Goal: Task Accomplishment & Management: Complete application form

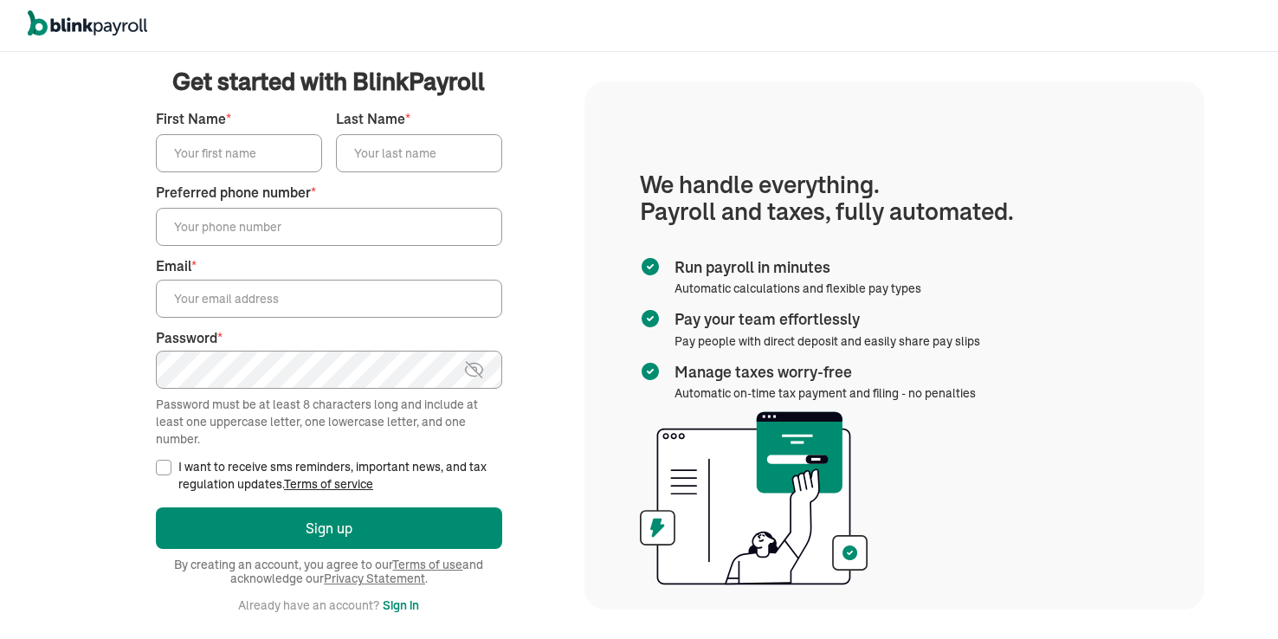
click at [240, 150] on input "First Name *" at bounding box center [239, 153] width 166 height 38
type input "[PERSON_NAME]"
type input "Hall"
type input "[PHONE_NUMBER]"
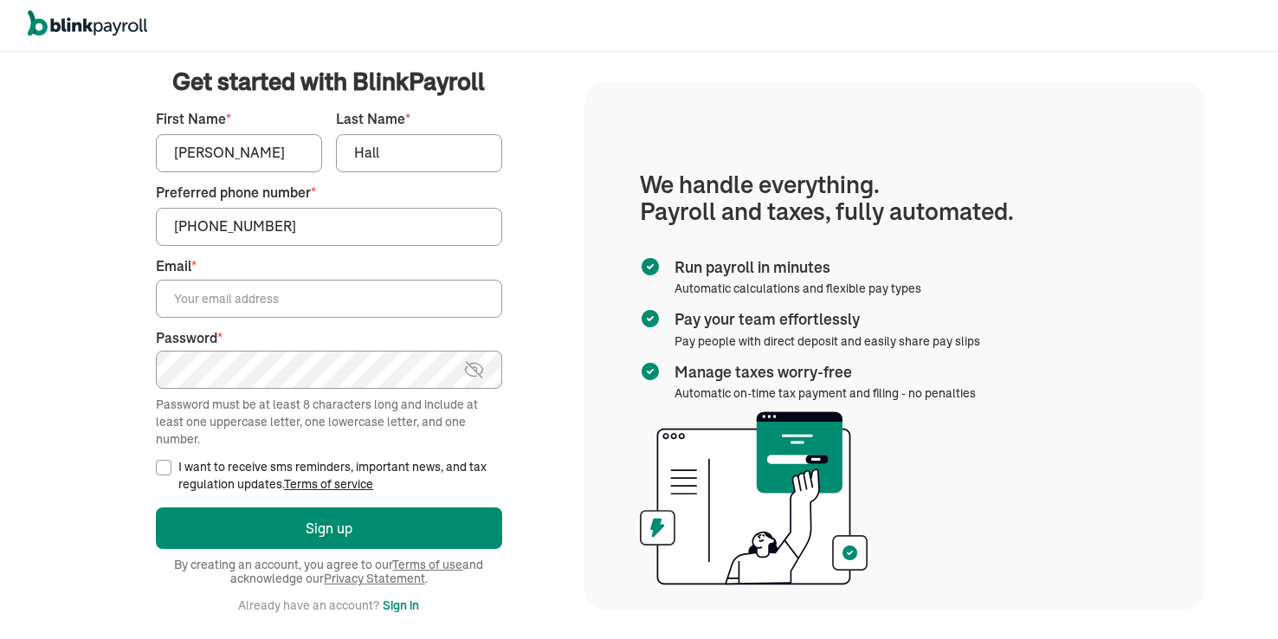
type input "[EMAIL_ADDRESS][DOMAIN_NAME]"
click at [161, 468] on input "I want to receive sms reminders, important news, and tax regulation updates. Te…" at bounding box center [164, 468] width 16 height 16
checkbox input "true"
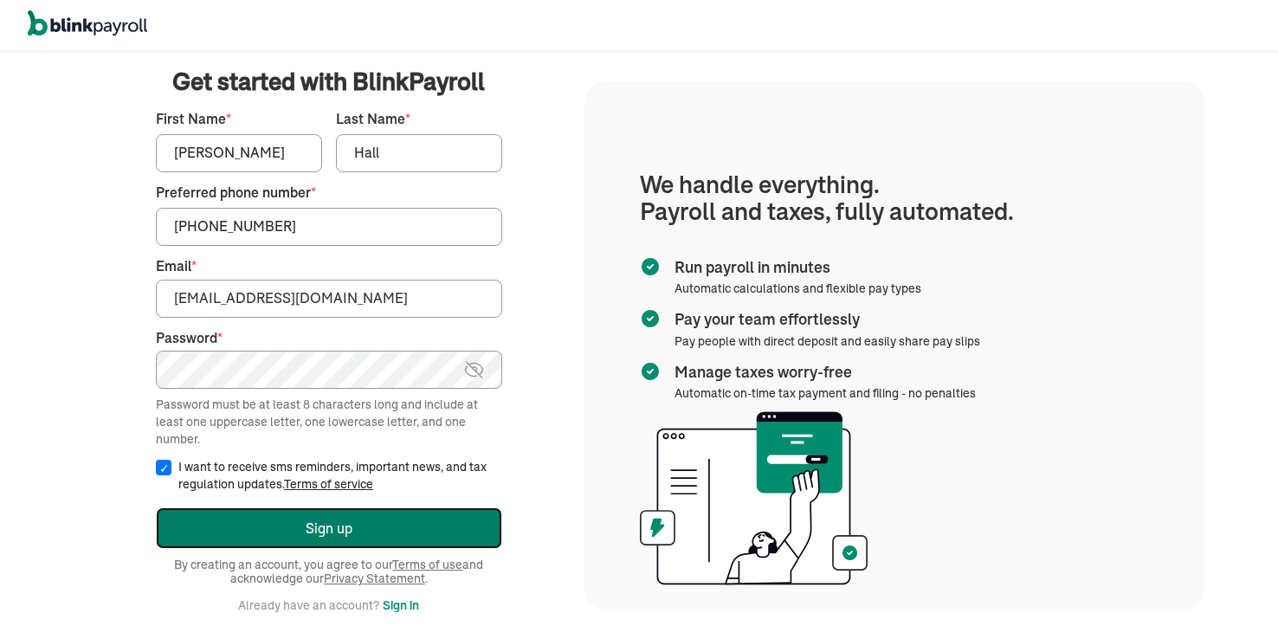
click at [289, 513] on button "Sign up" at bounding box center [329, 528] width 346 height 42
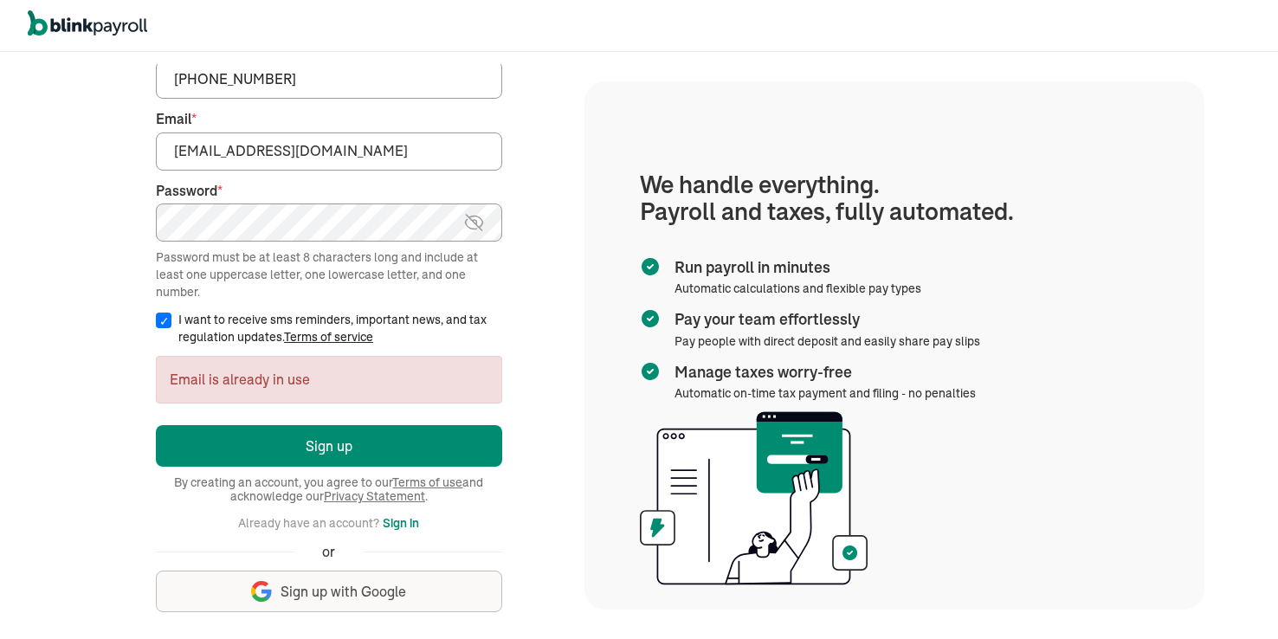
scroll to position [149, 0]
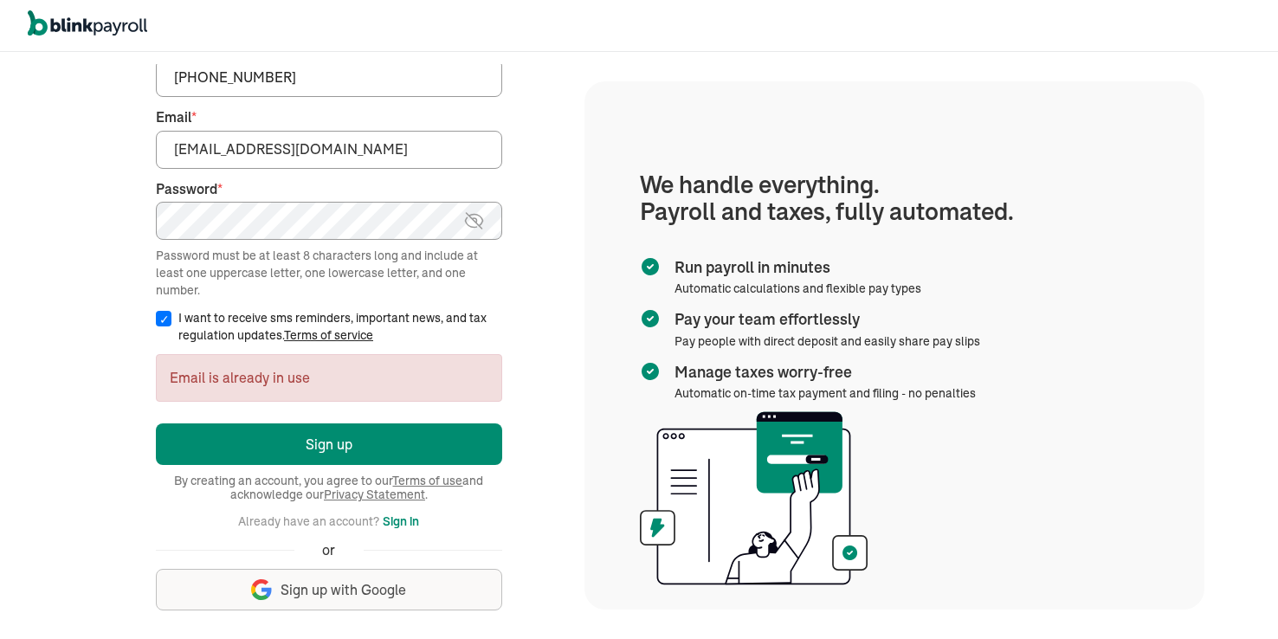
click at [407, 518] on button "Sign in" at bounding box center [401, 521] width 36 height 21
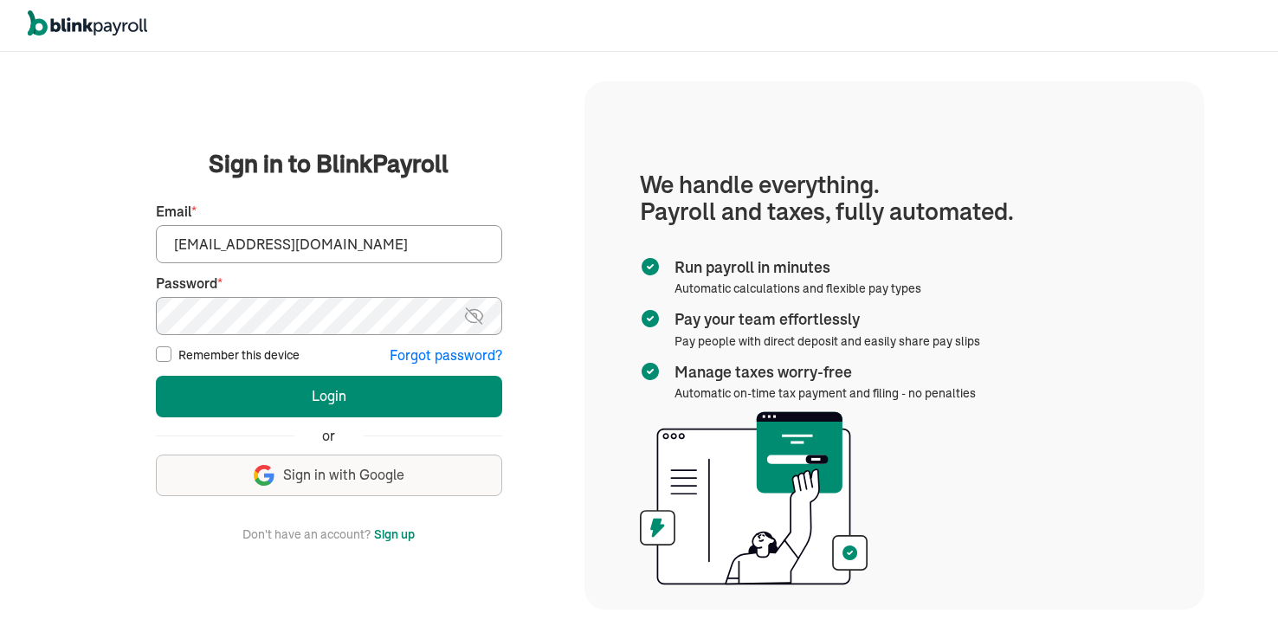
scroll to position [0, 0]
click at [478, 310] on img at bounding box center [474, 316] width 22 height 21
click at [478, 310] on img at bounding box center [474, 316] width 21 height 21
click at [162, 355] on input "Remember this device" at bounding box center [164, 354] width 16 height 16
checkbox input "true"
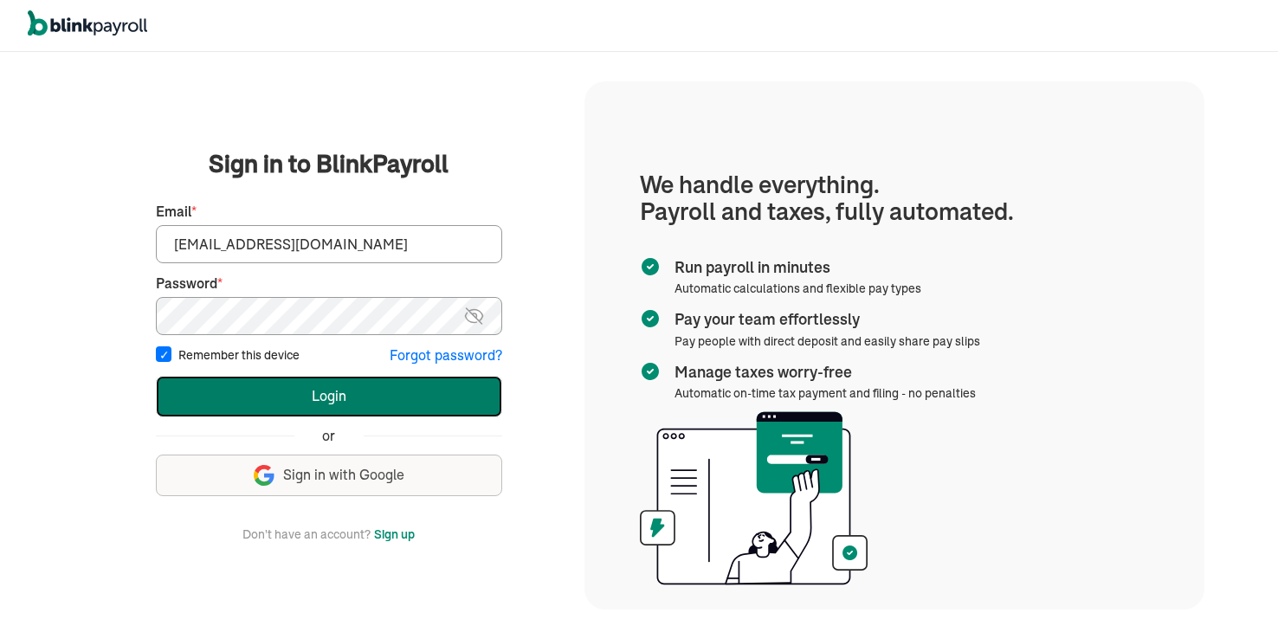
click at [317, 409] on button "Login" at bounding box center [329, 397] width 346 height 42
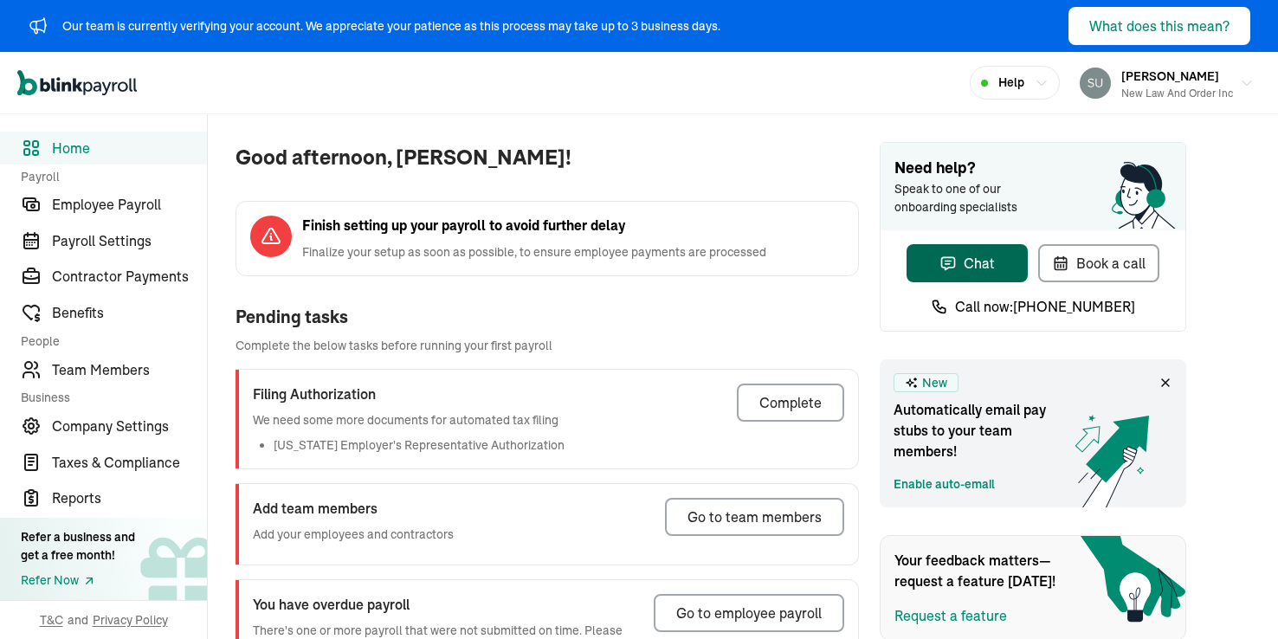
click at [959, 266] on div "Chat" at bounding box center [967, 263] width 55 height 21
click at [769, 402] on div "Complete" at bounding box center [790, 402] width 62 height 21
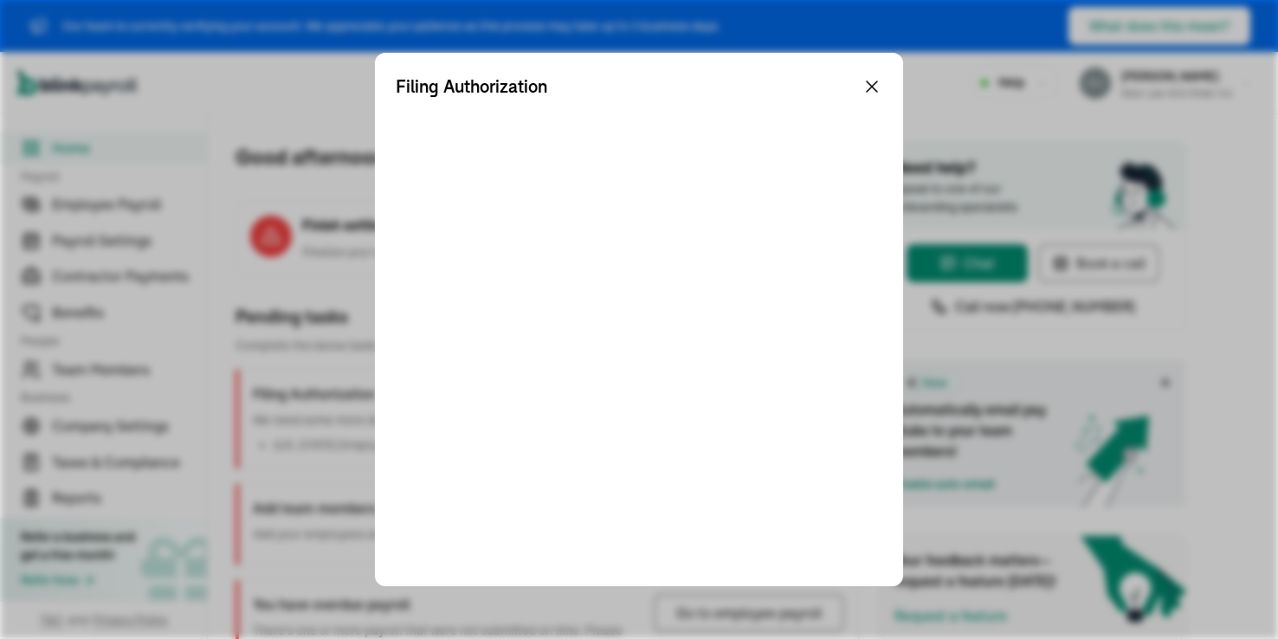
click at [875, 87] on icon at bounding box center [872, 86] width 21 height 21
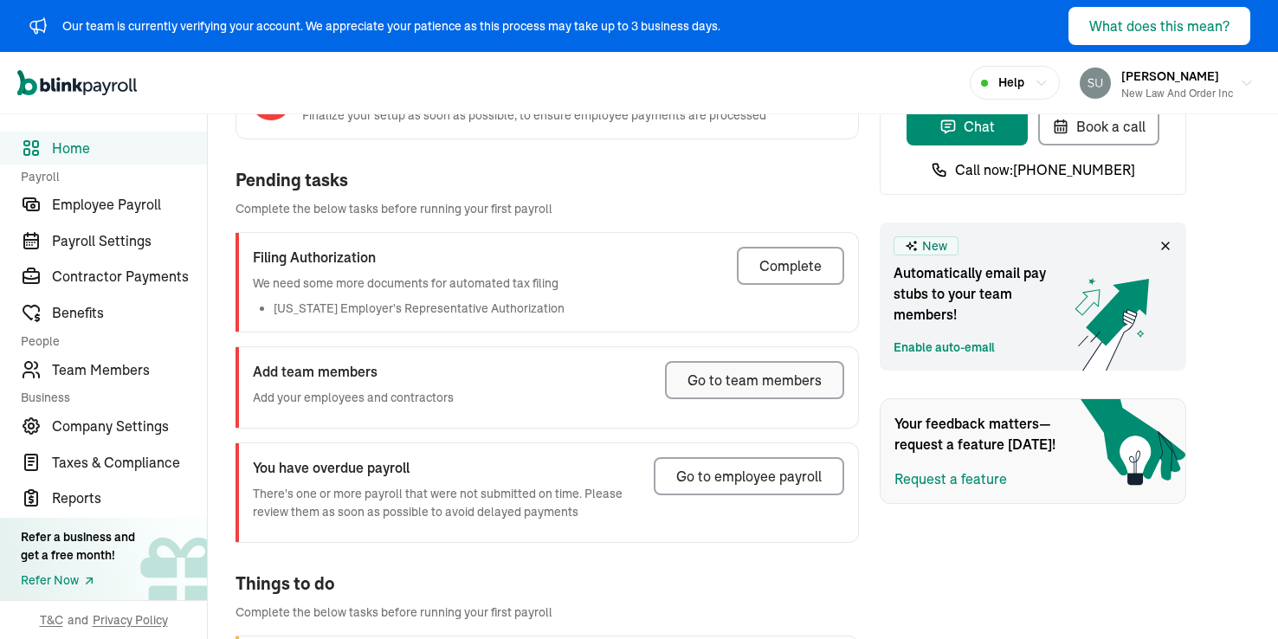
scroll to position [114, 0]
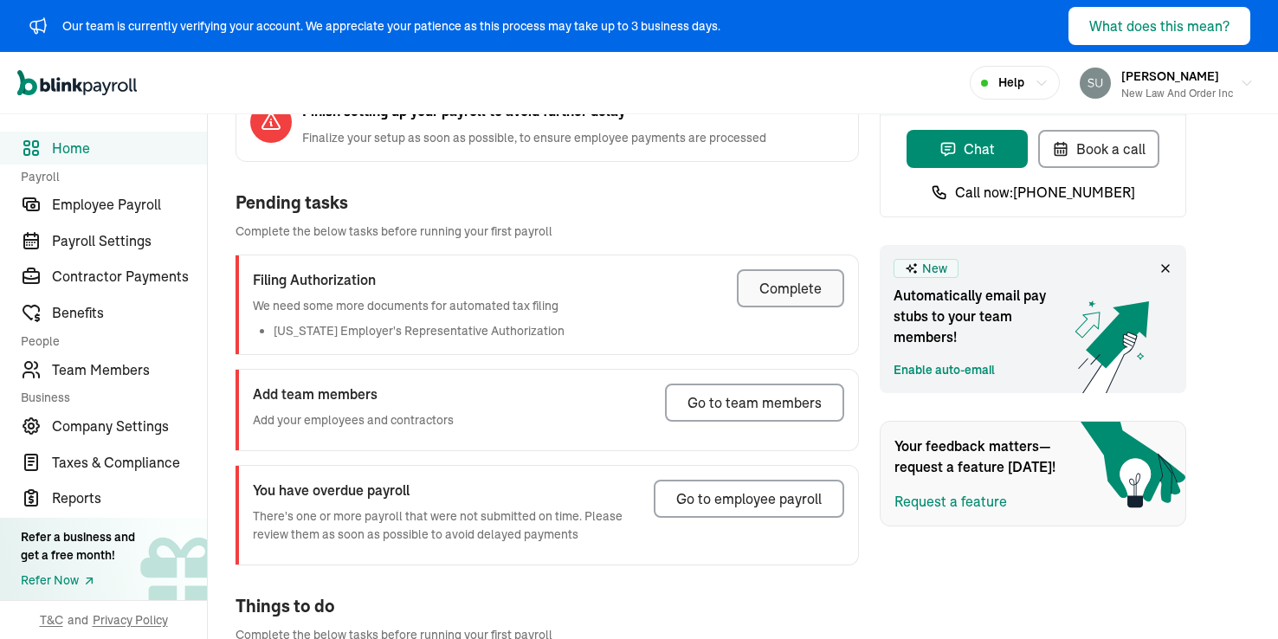
click at [785, 294] on div "Complete" at bounding box center [790, 288] width 62 height 21
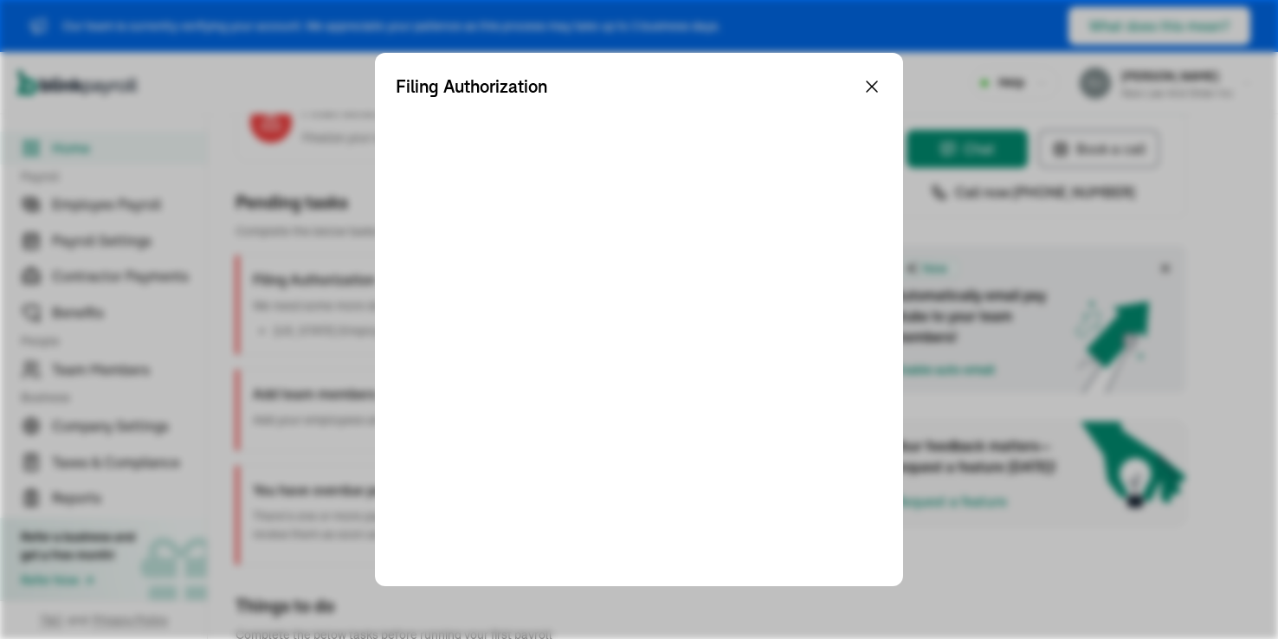
click at [872, 87] on icon at bounding box center [872, 86] width 10 height 10
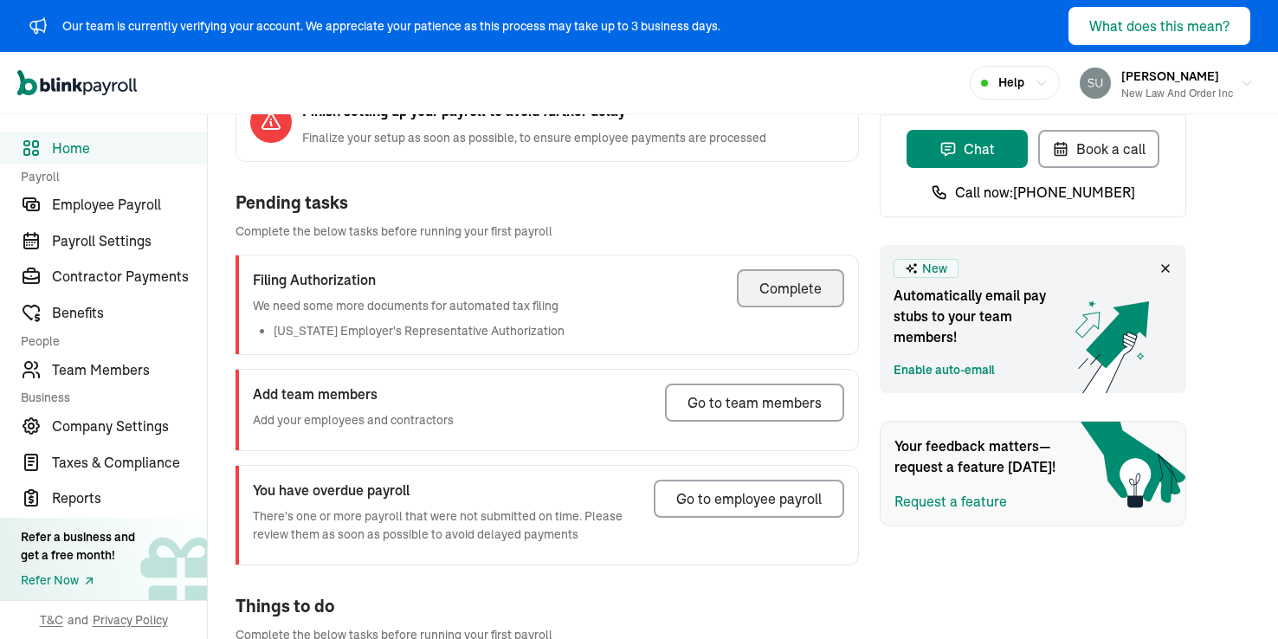
click at [820, 69] on div "Open main menu Help James Hall New Law And Order Inc" at bounding box center [639, 83] width 1278 height 62
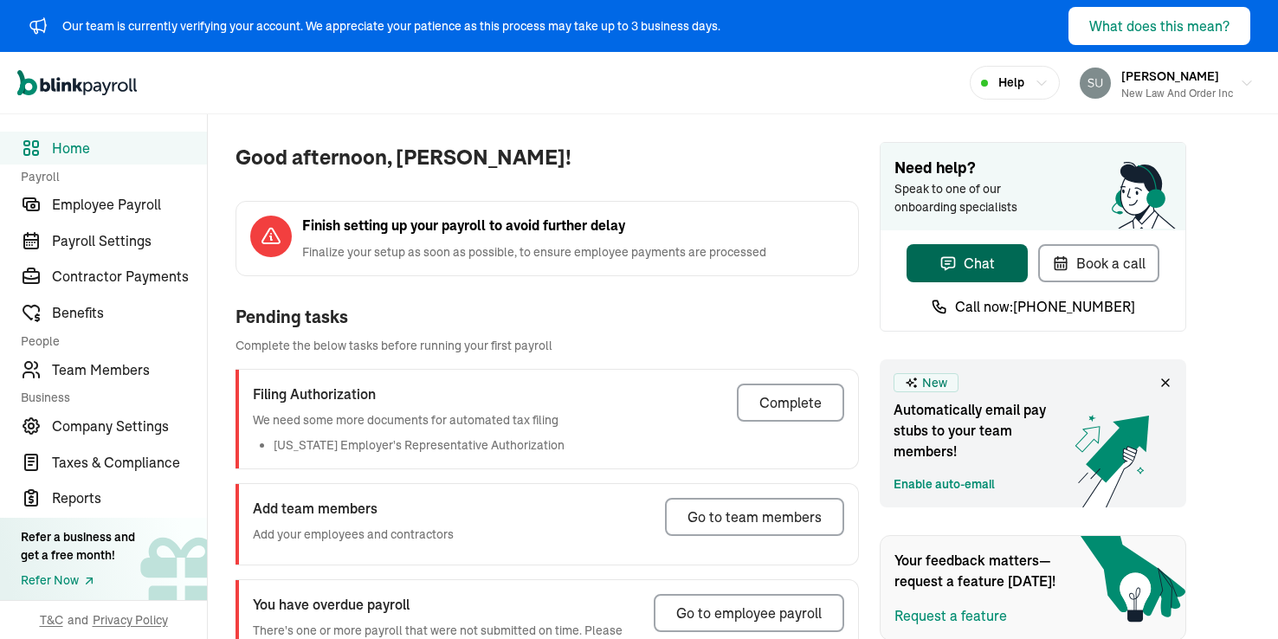
click at [959, 266] on div "Chat" at bounding box center [967, 263] width 55 height 21
click at [769, 402] on div "Complete" at bounding box center [790, 402] width 62 height 21
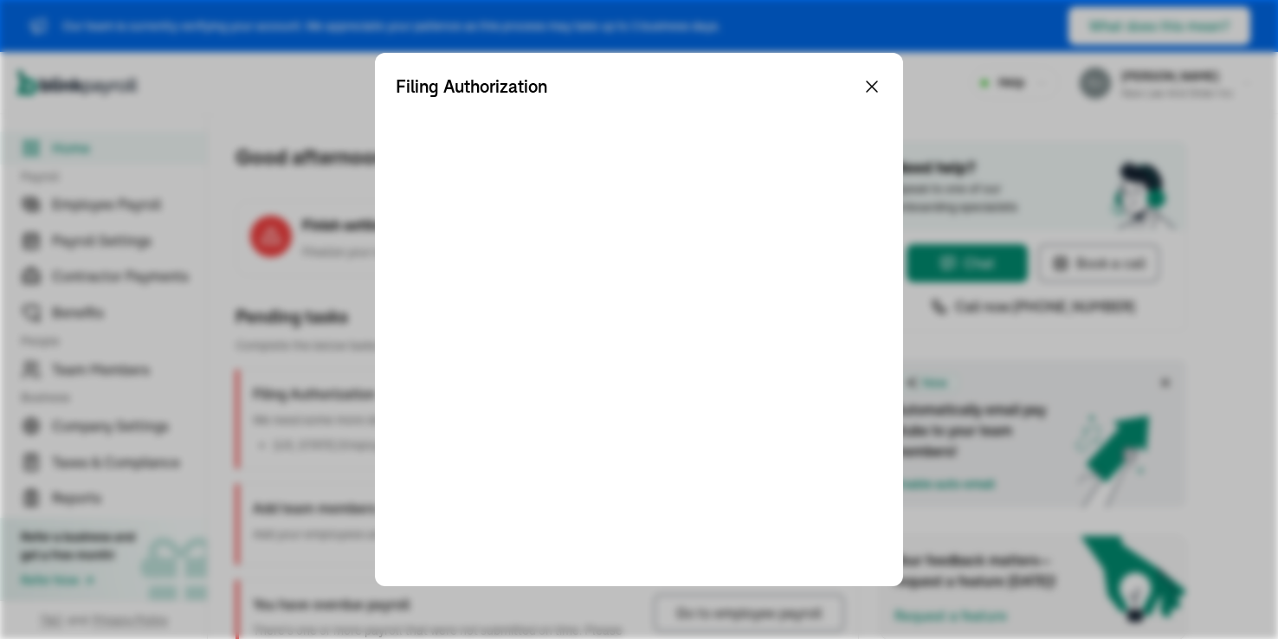
click at [875, 87] on icon at bounding box center [872, 86] width 21 height 21
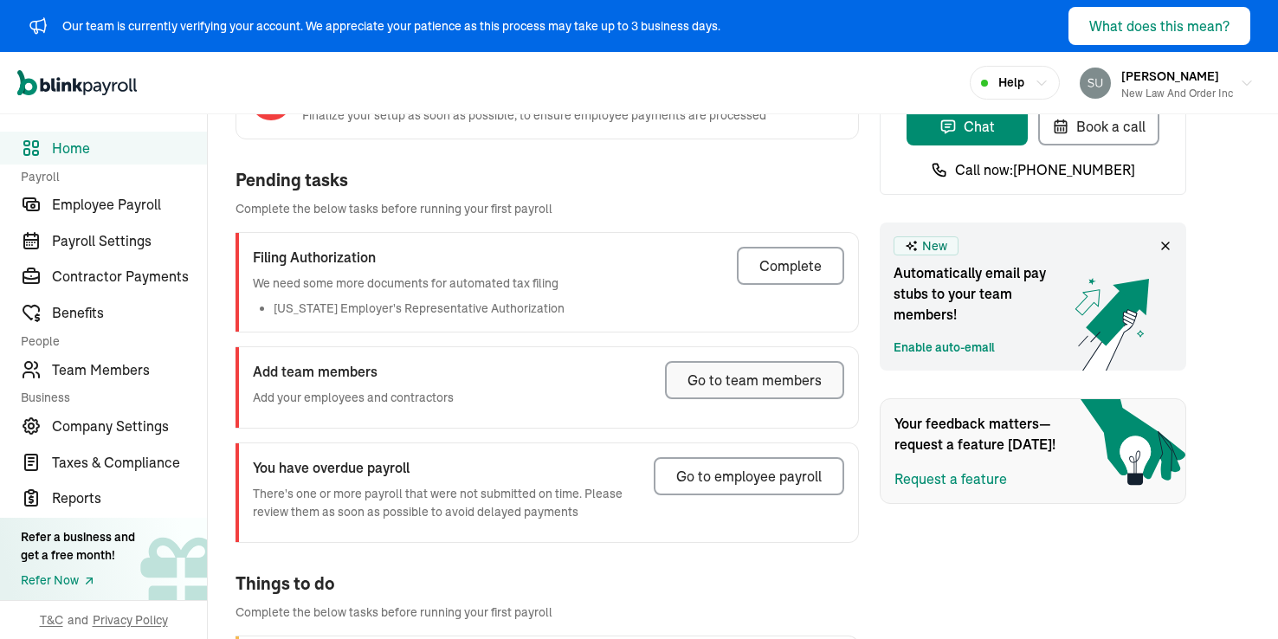
scroll to position [114, 0]
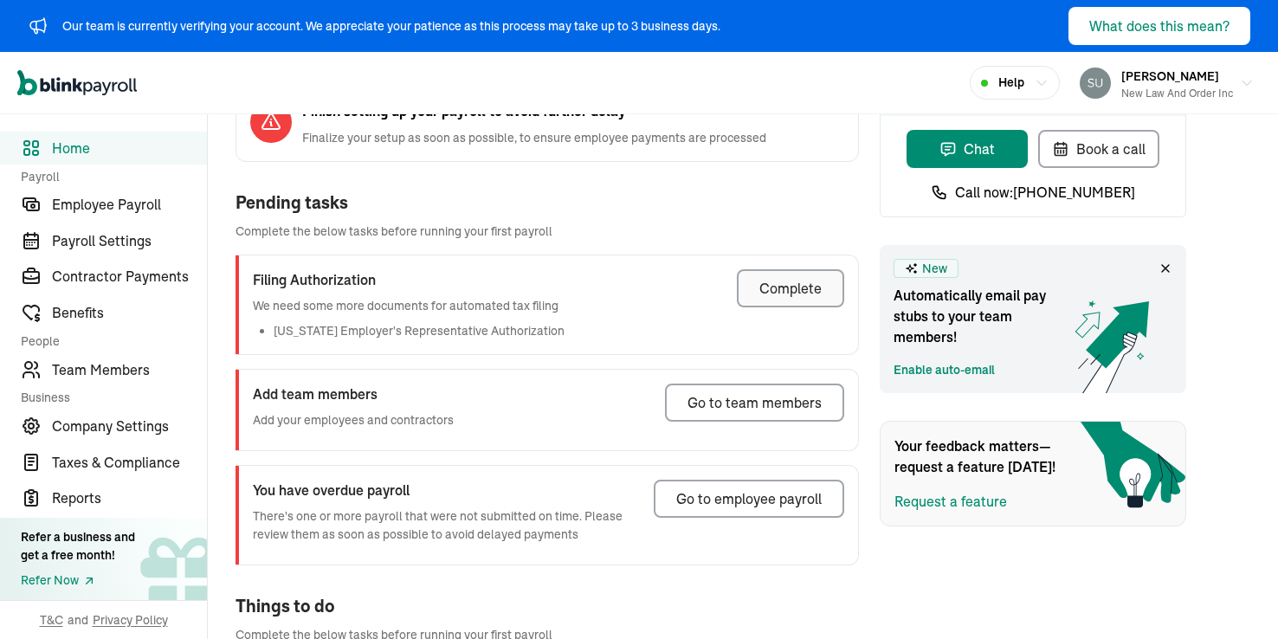
click at [785, 294] on div "Complete" at bounding box center [790, 288] width 62 height 21
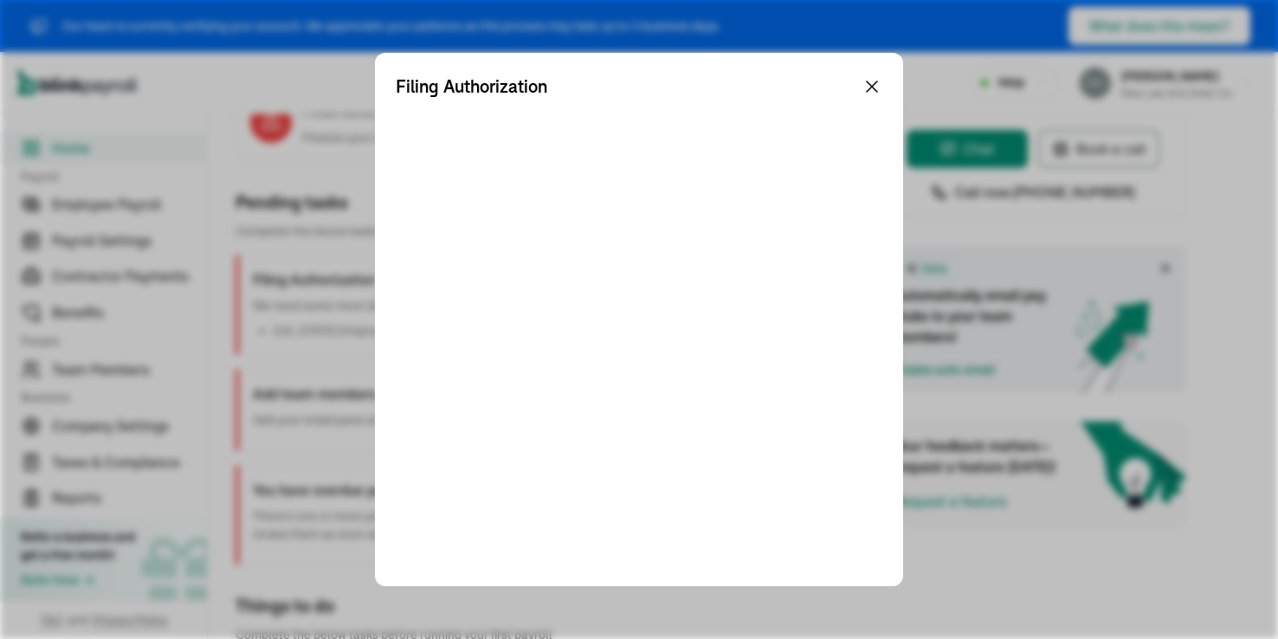
click at [872, 87] on icon at bounding box center [872, 86] width 10 height 10
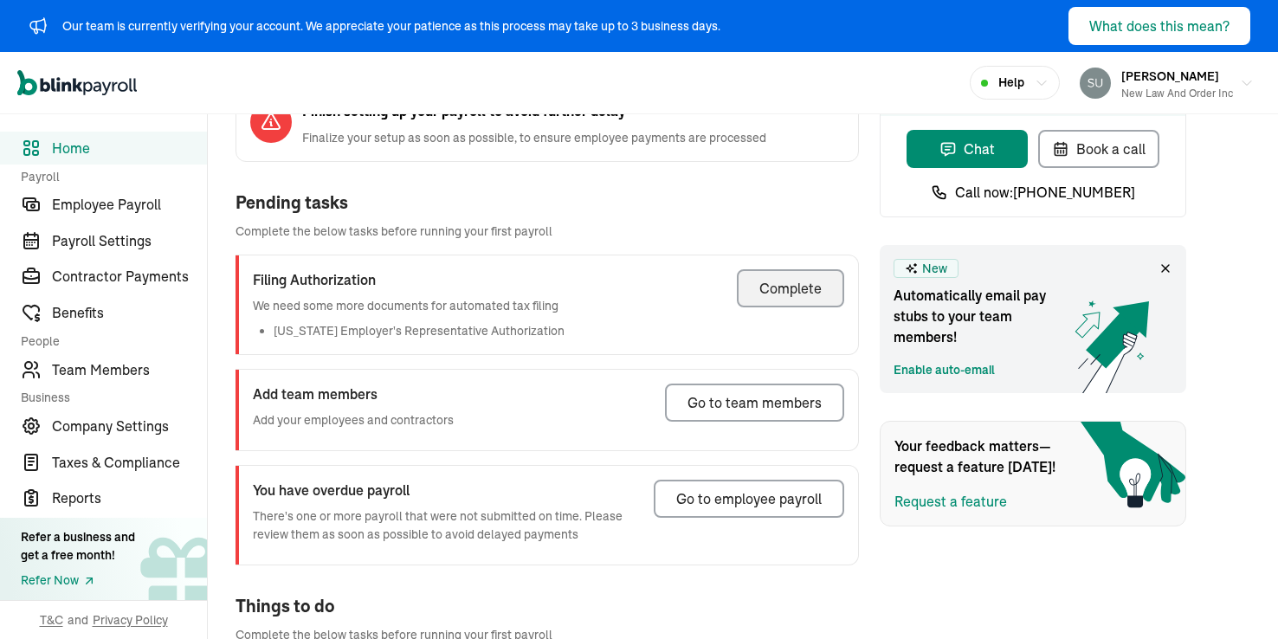
click at [820, 69] on div "Open main menu Help James Hall New Law And Order Inc" at bounding box center [639, 83] width 1278 height 62
